Goal: Contribute content

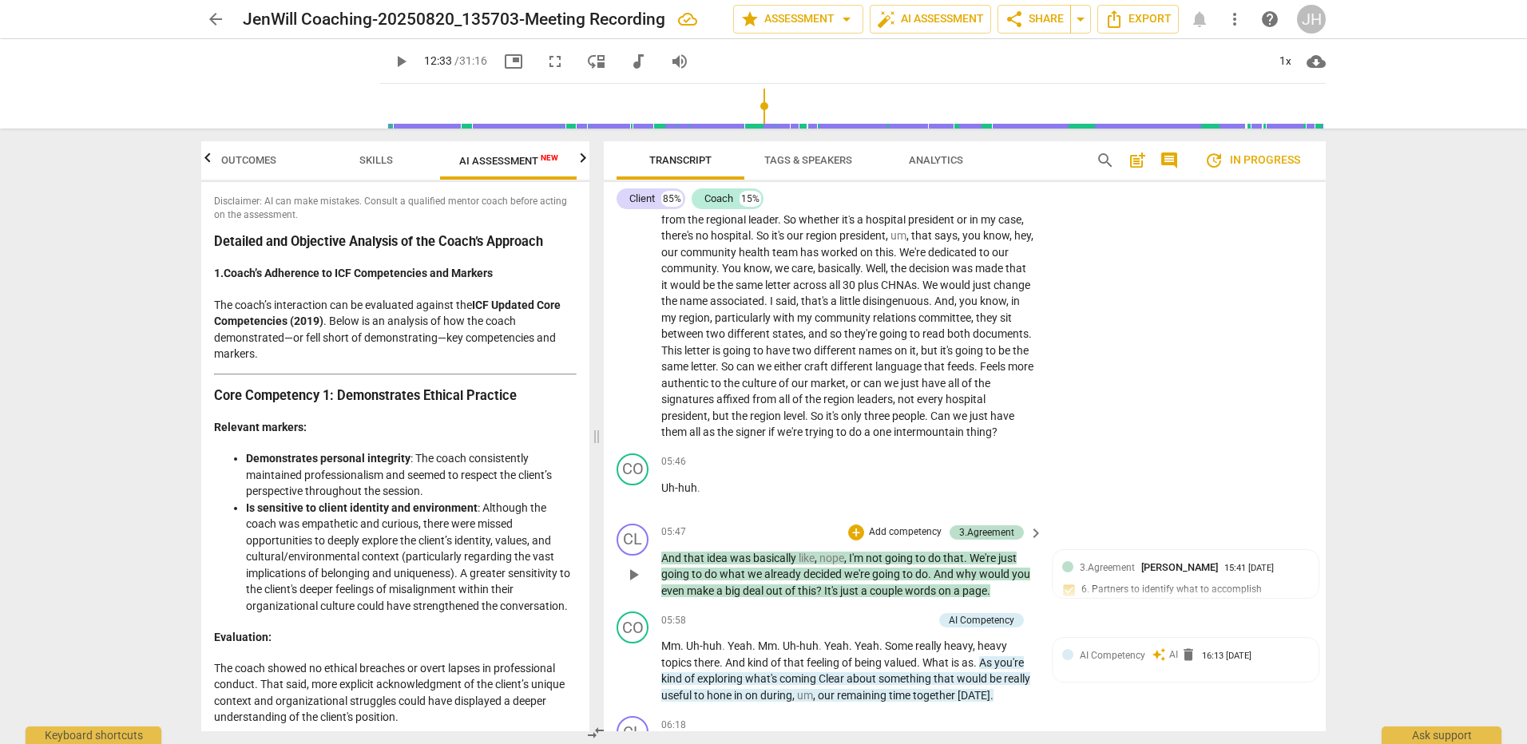
scroll to position [1278, 0]
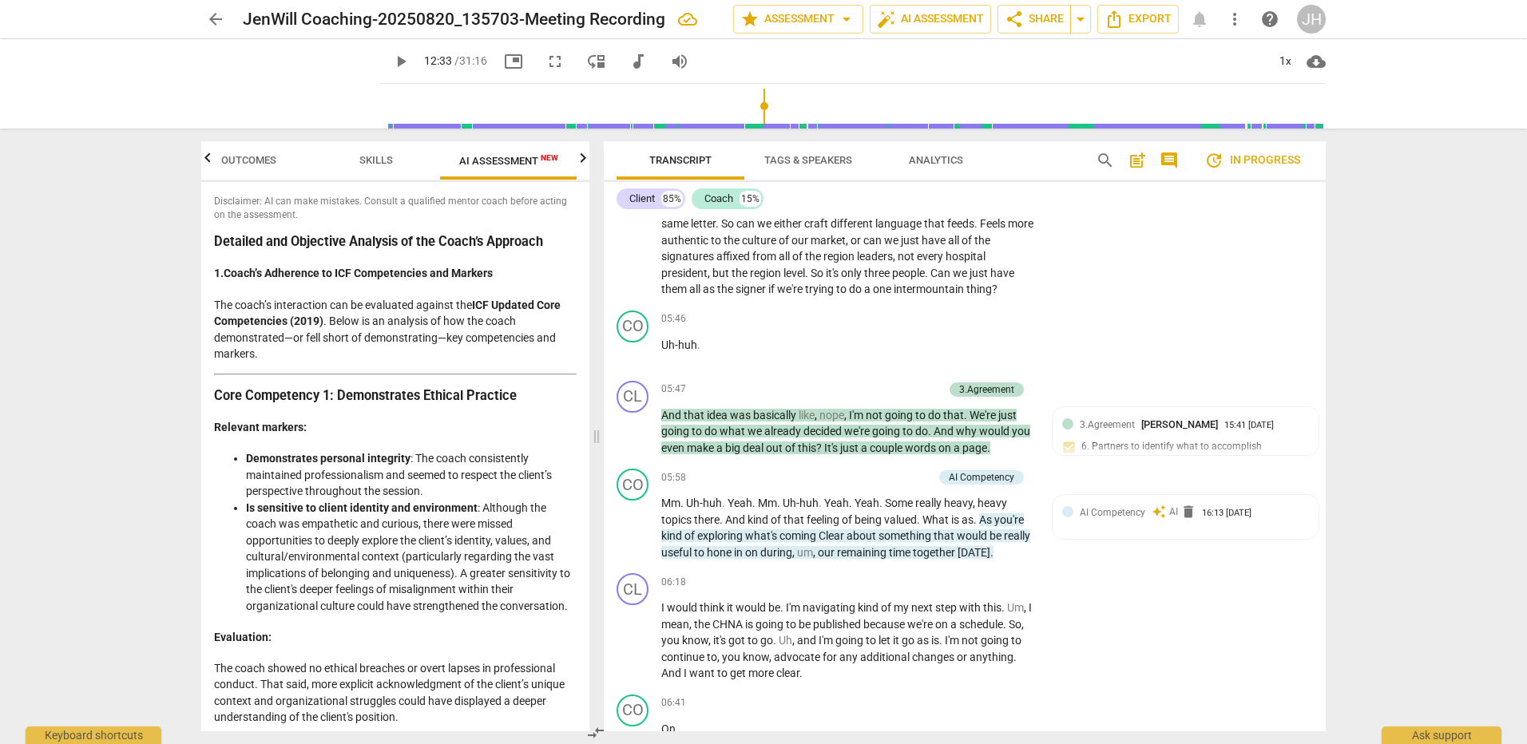
click at [1233, 18] on span "more_vert" at bounding box center [1234, 19] width 19 height 19
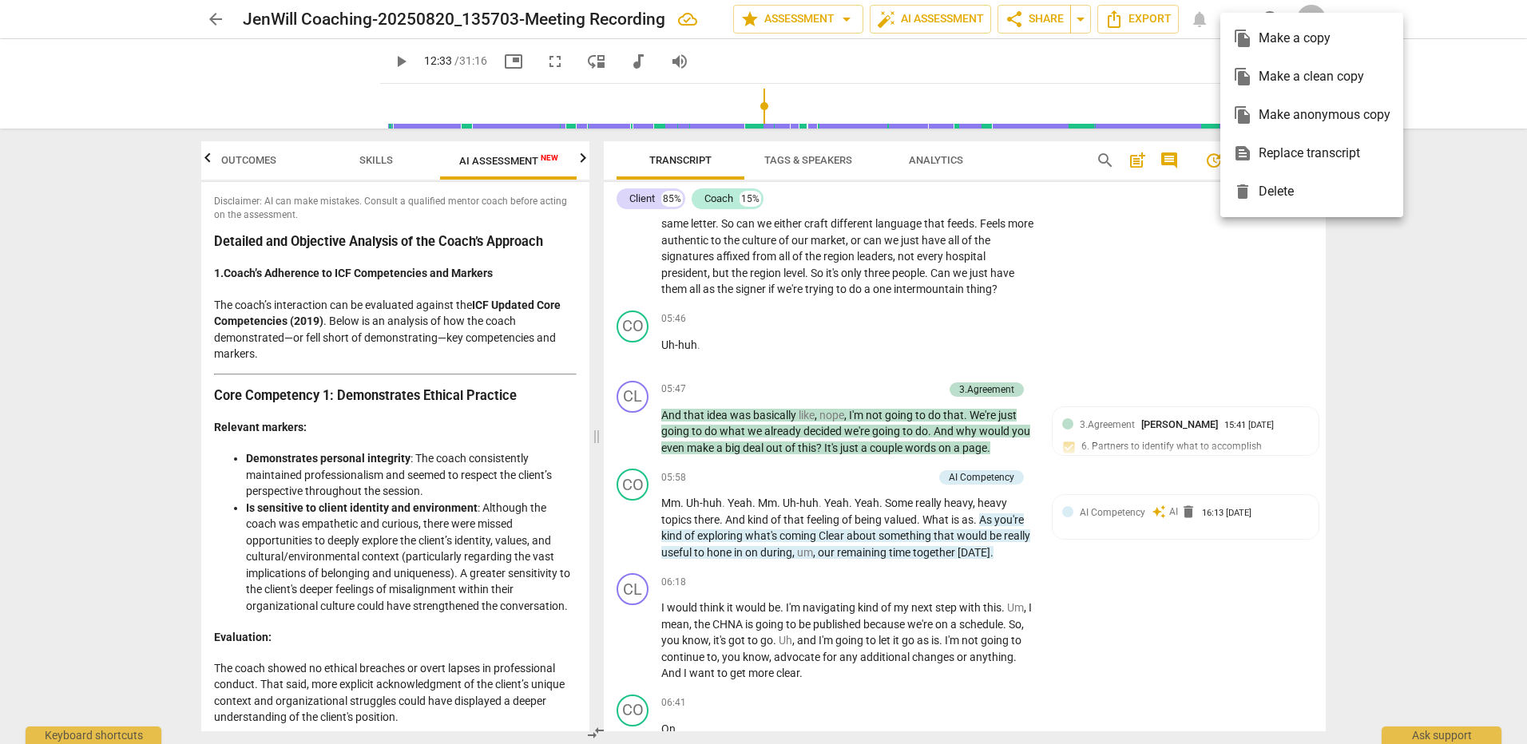
click at [1076, 23] on div at bounding box center [763, 372] width 1527 height 744
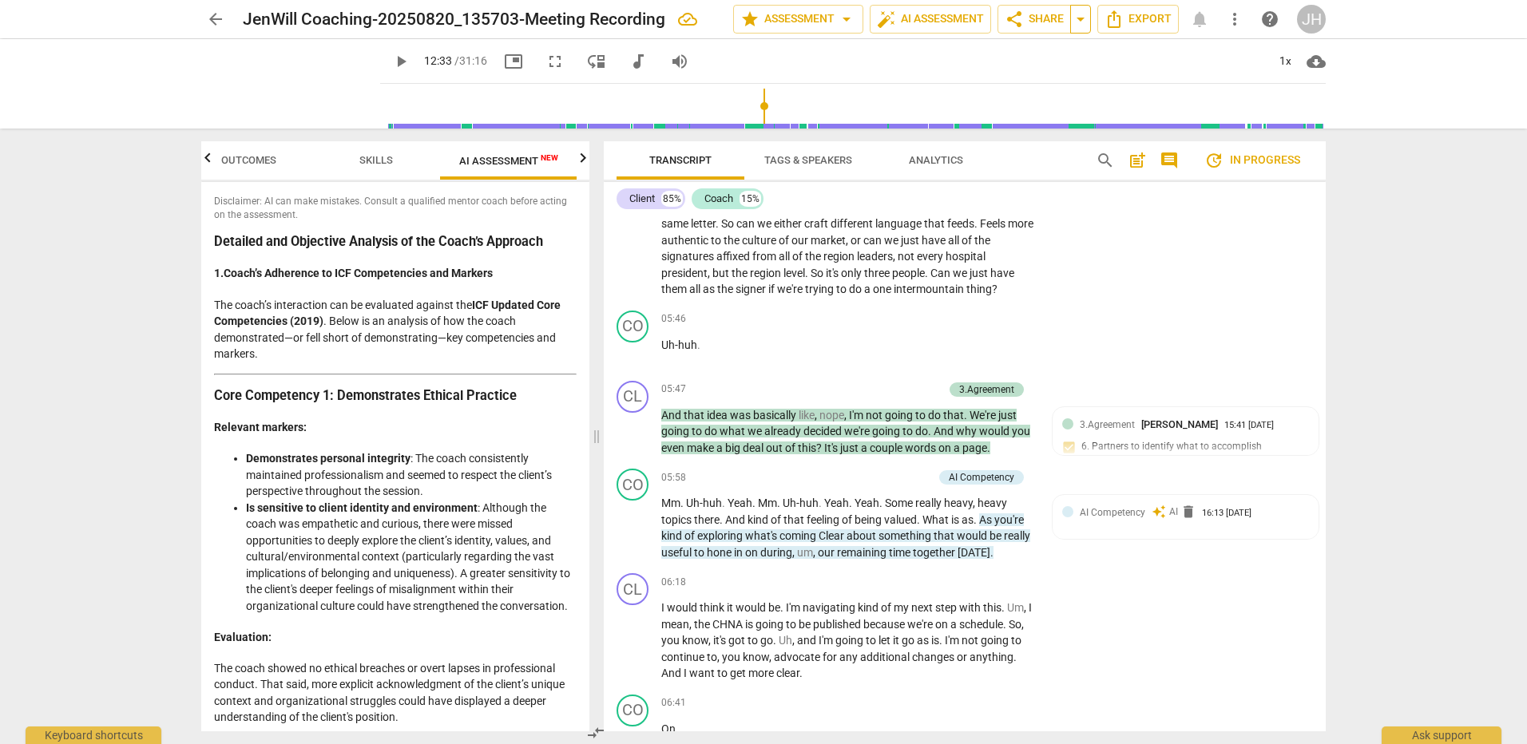
click at [1082, 26] on span "arrow_drop_down" at bounding box center [1080, 19] width 19 height 19
click at [1062, 42] on div "Copy link" at bounding box center [1029, 49] width 83 height 15
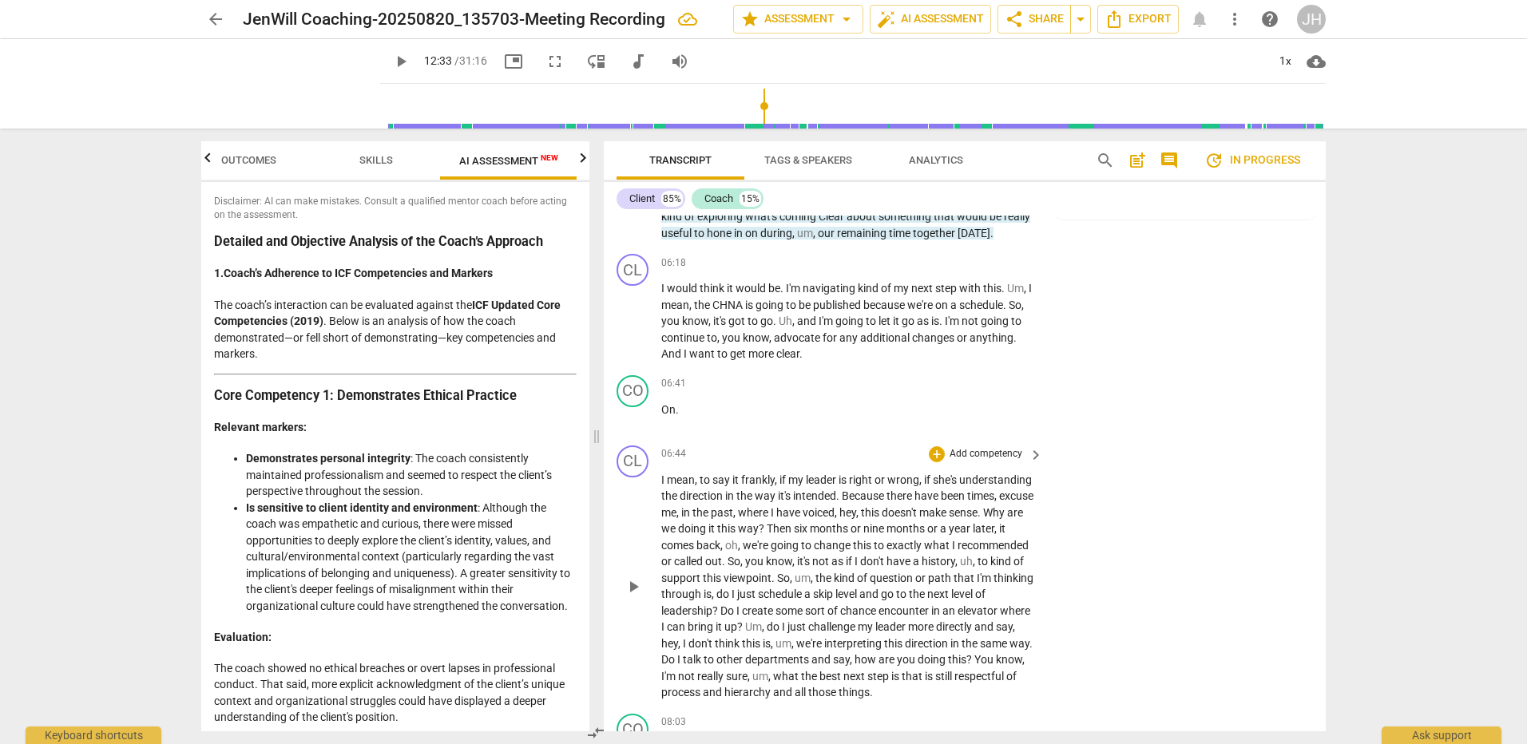
scroll to position [1438, 0]
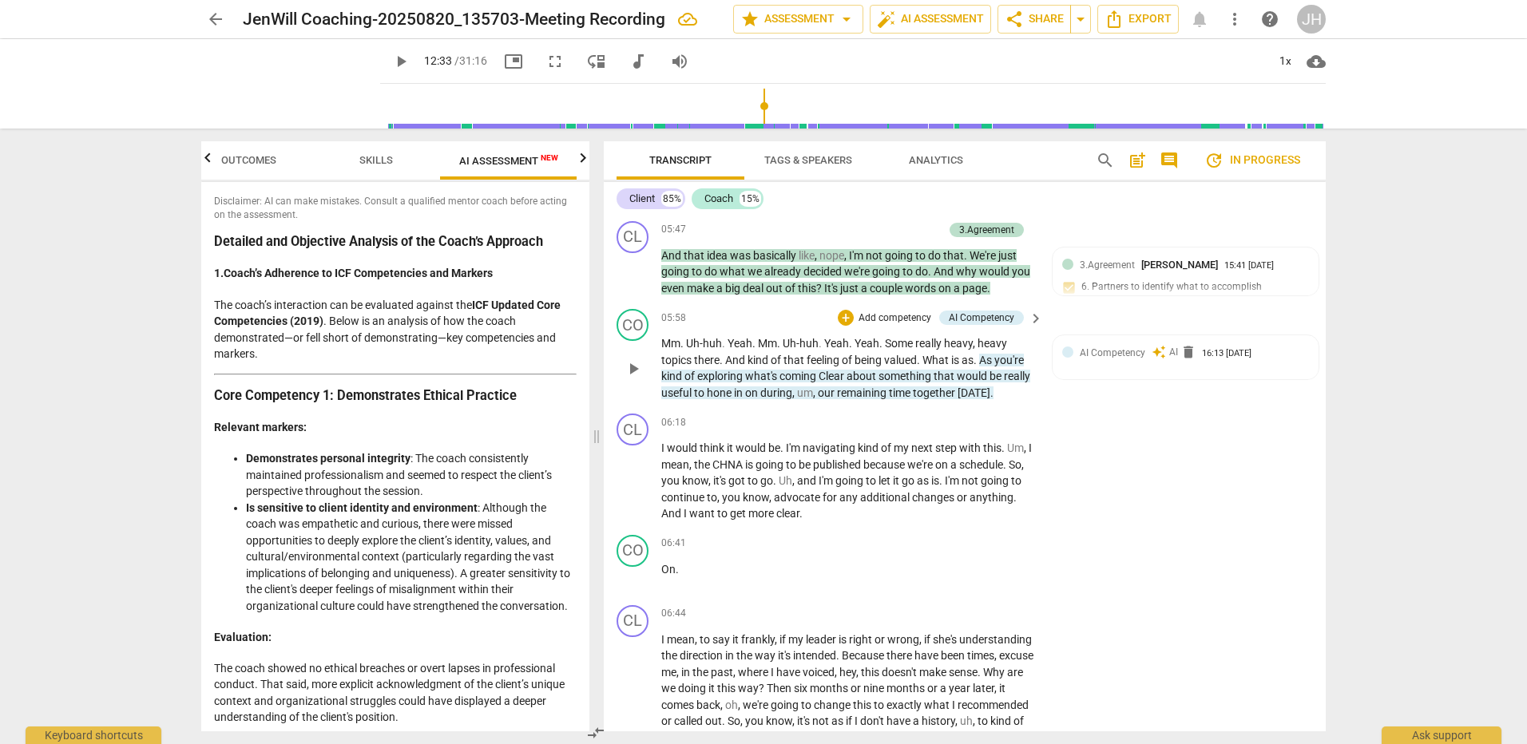
click at [900, 326] on p "Add competency" at bounding box center [895, 319] width 76 height 14
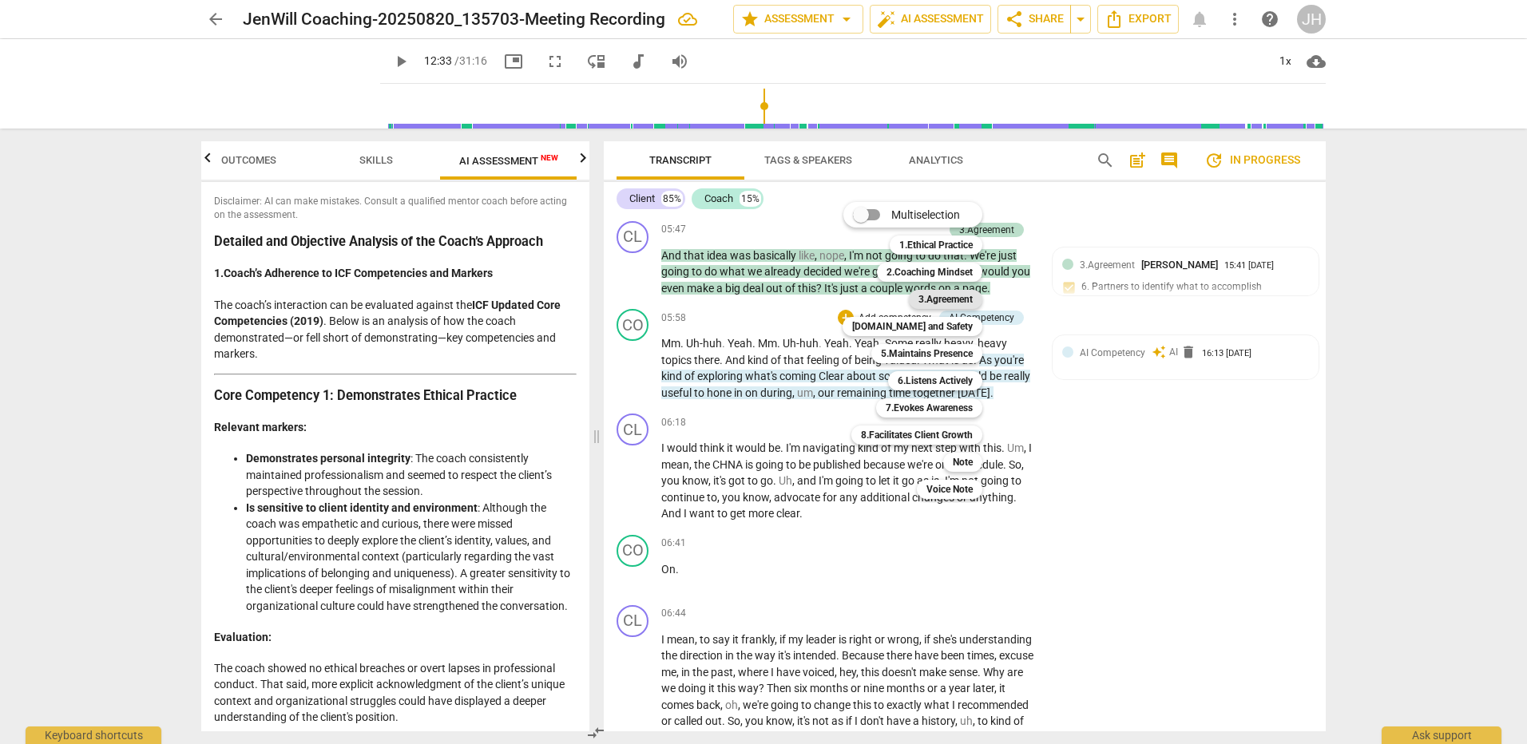
click at [924, 297] on b "3.Agreement" at bounding box center [946, 299] width 54 height 19
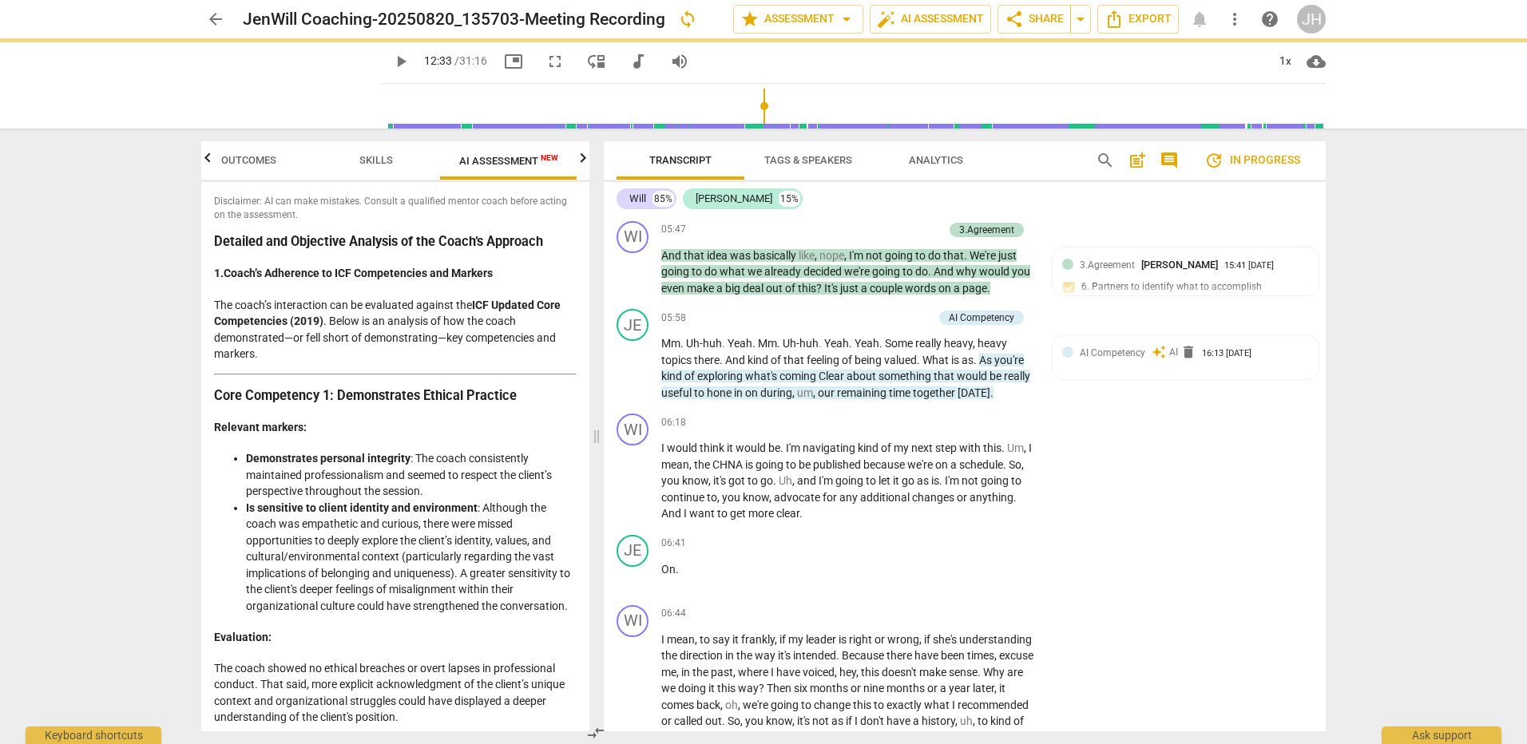
type input "753"
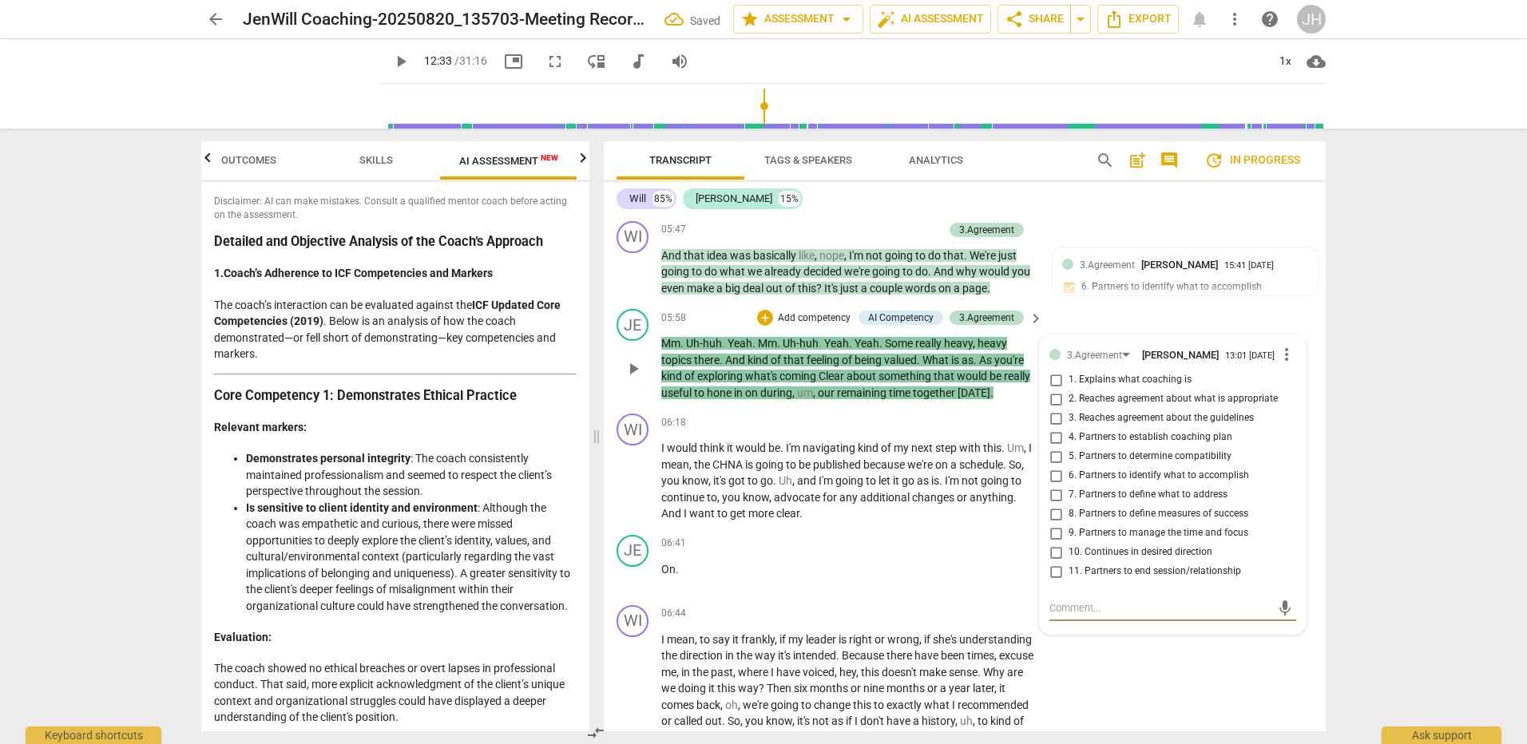
click at [1054, 486] on input "6. Partners to identify what to accomplish" at bounding box center [1056, 475] width 26 height 19
checkbox input "true"
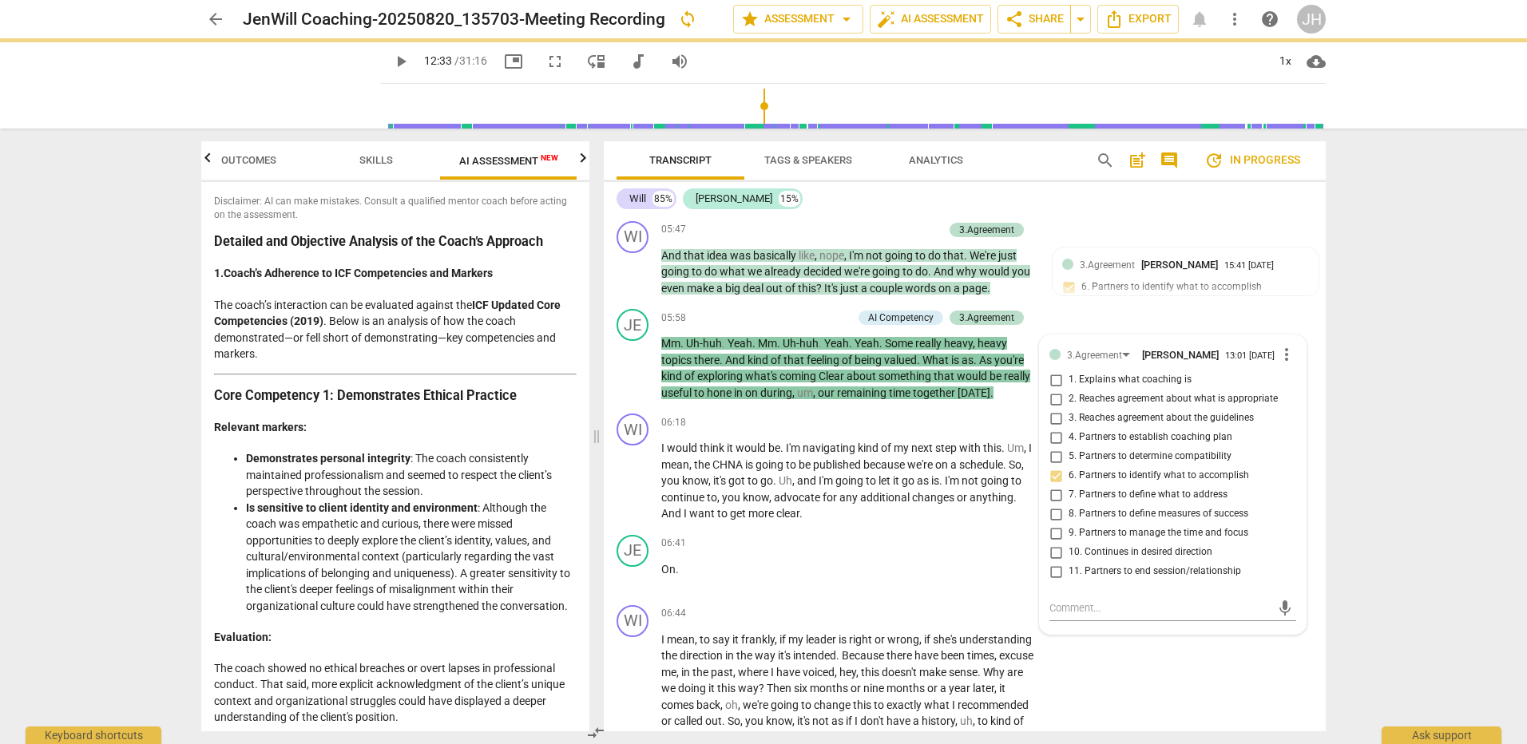
click at [1396, 470] on div "arrow_back JenWill Coaching-20250820_135703-Meeting Recording sync edit star As…" at bounding box center [763, 372] width 1527 height 744
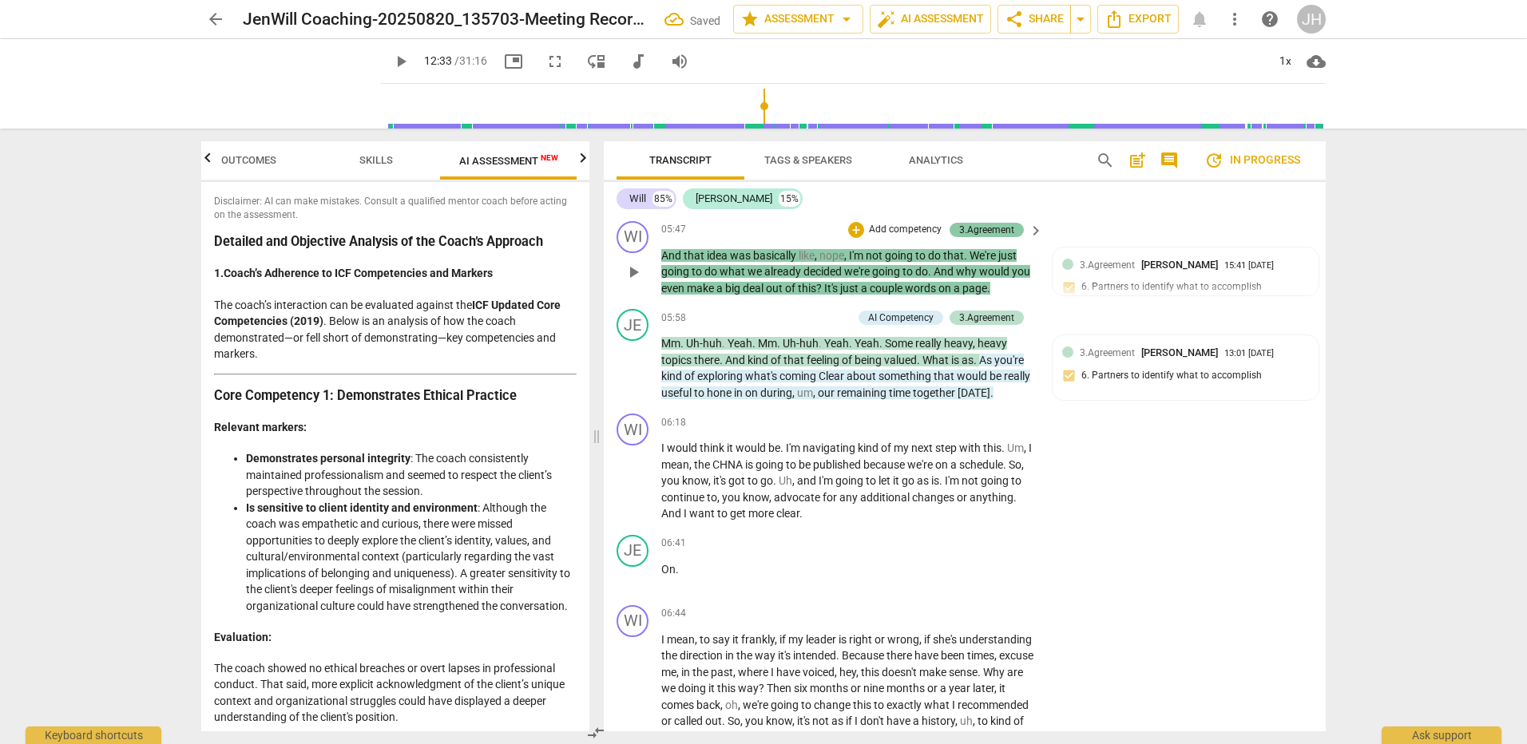
click at [1000, 237] on div "3.Agreement" at bounding box center [986, 230] width 55 height 14
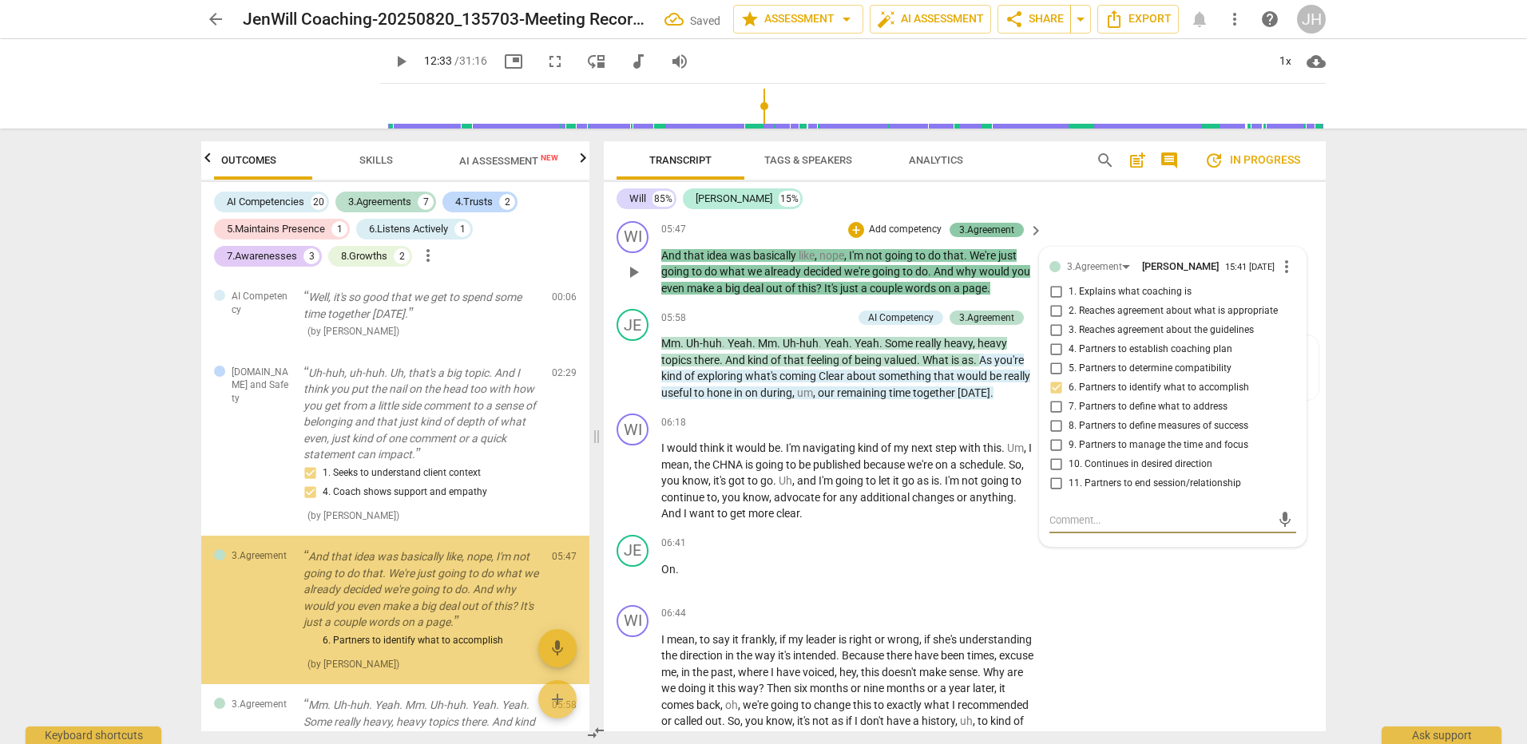
scroll to position [106, 0]
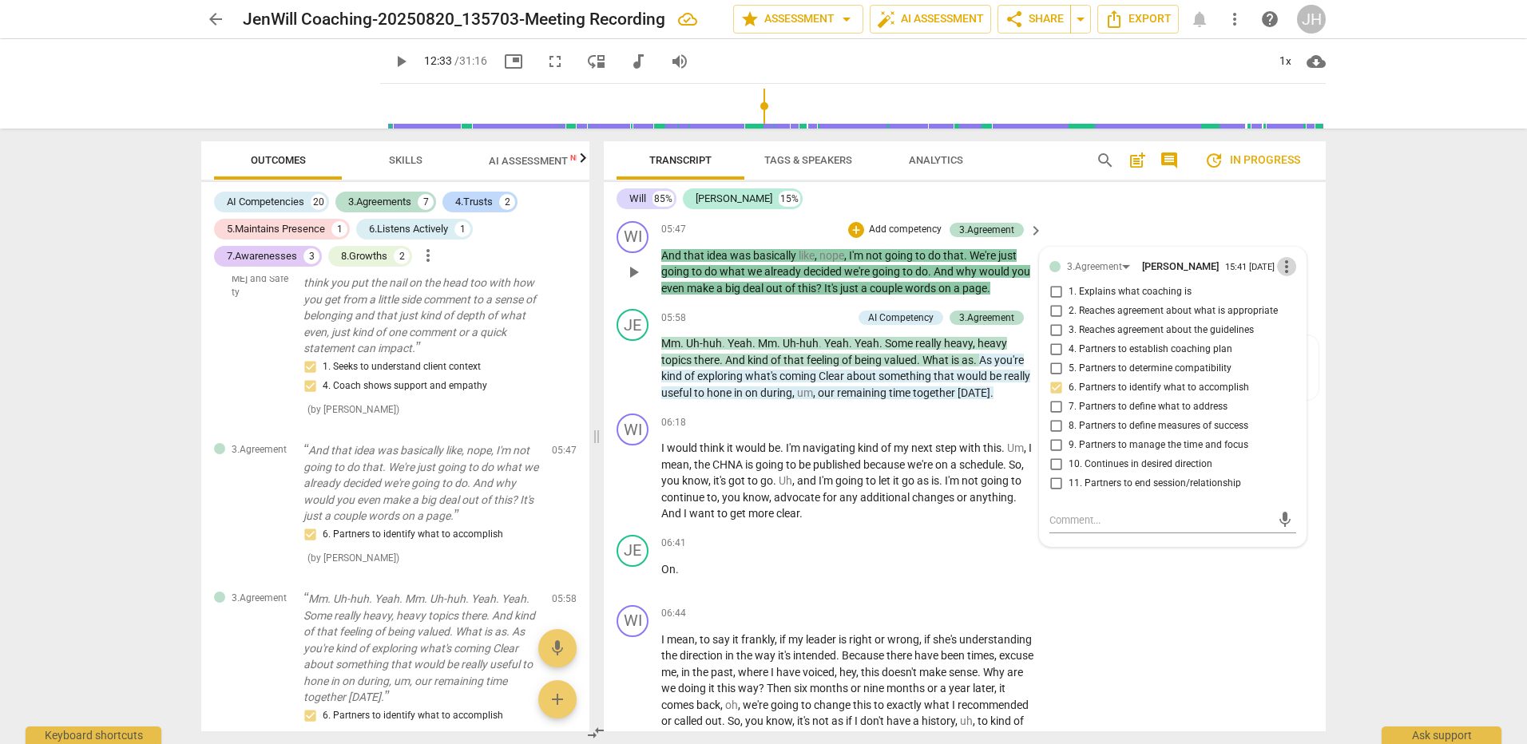
click at [1285, 276] on span "more_vert" at bounding box center [1286, 266] width 19 height 19
click at [1294, 335] on li "Delete" at bounding box center [1299, 332] width 55 height 30
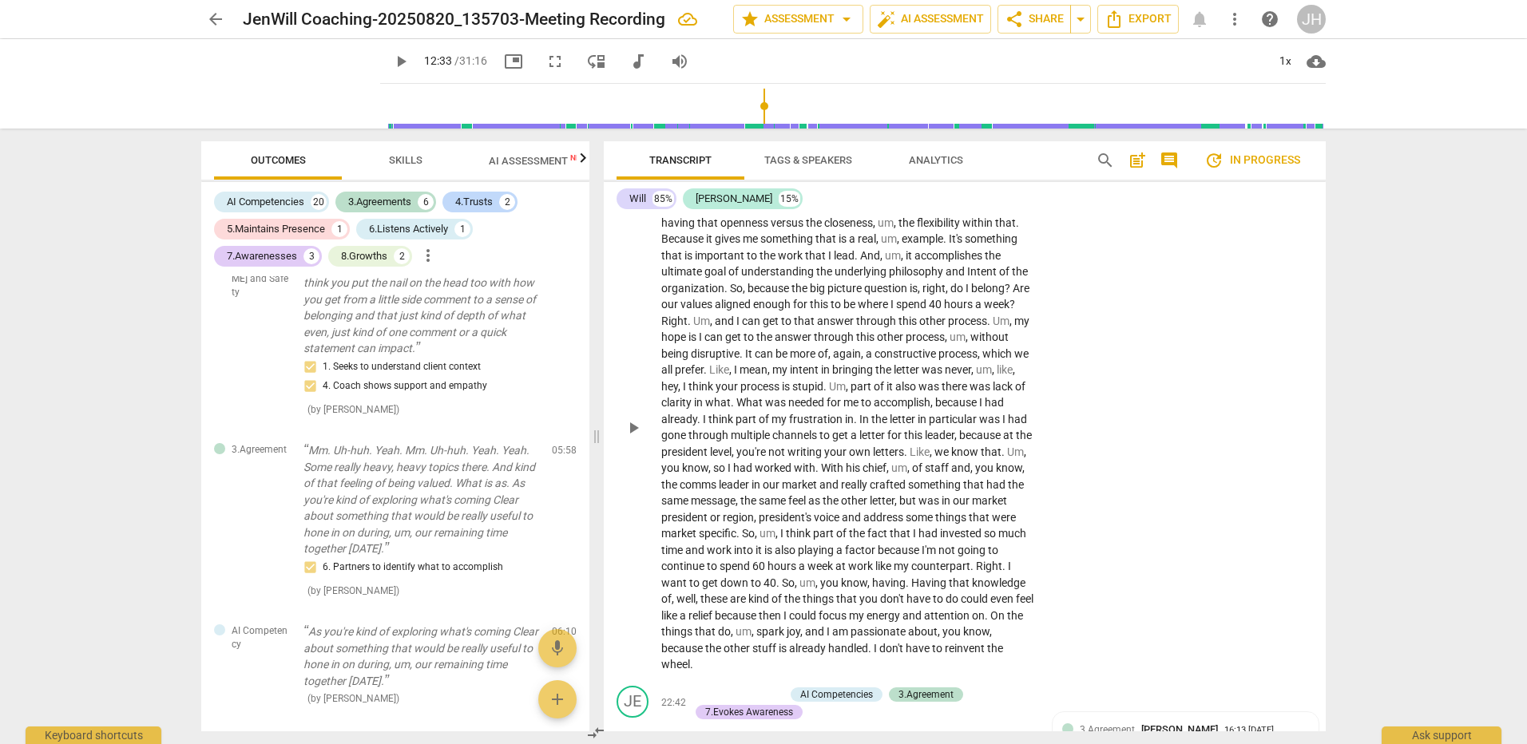
scroll to position [6151, 0]
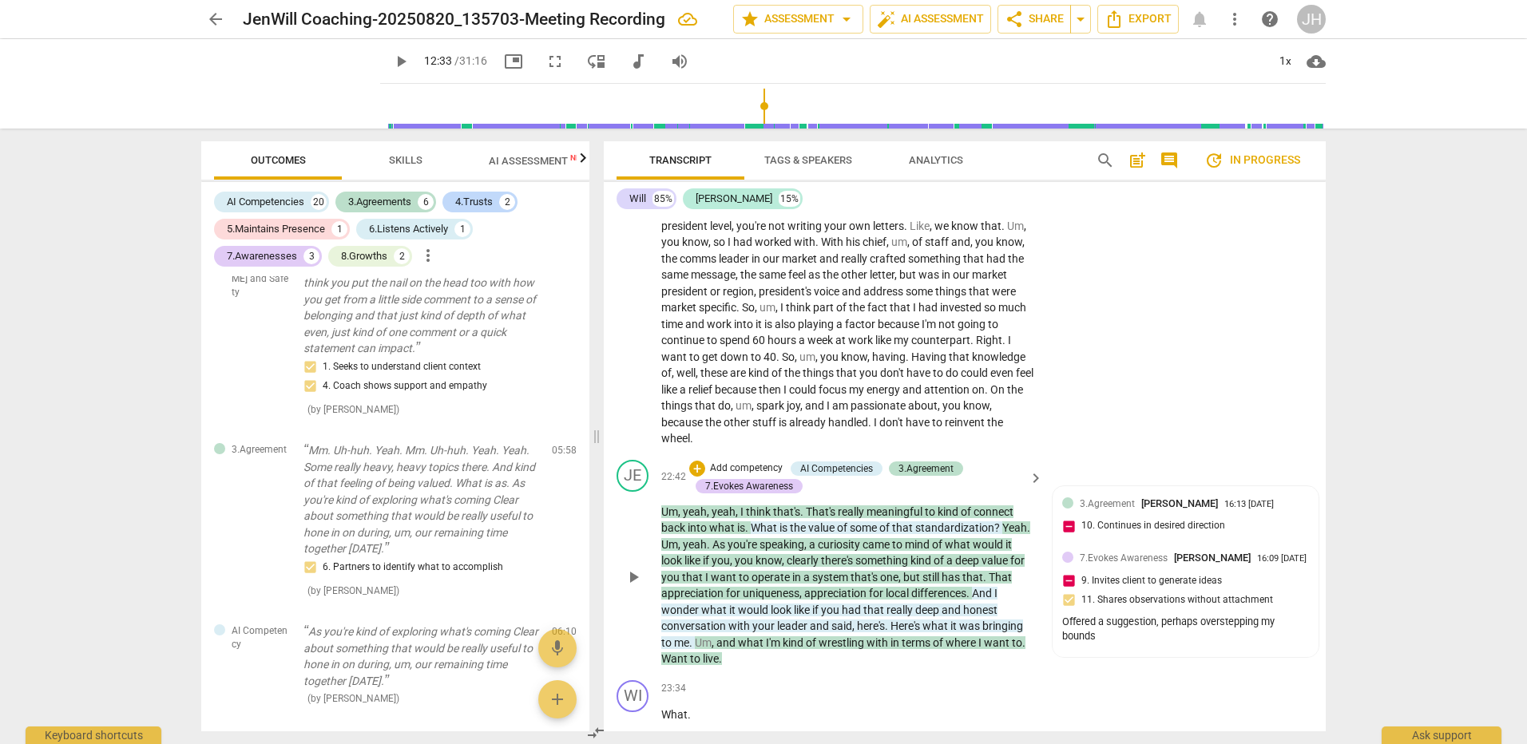
type input "753"
